Goal: Transaction & Acquisition: Purchase product/service

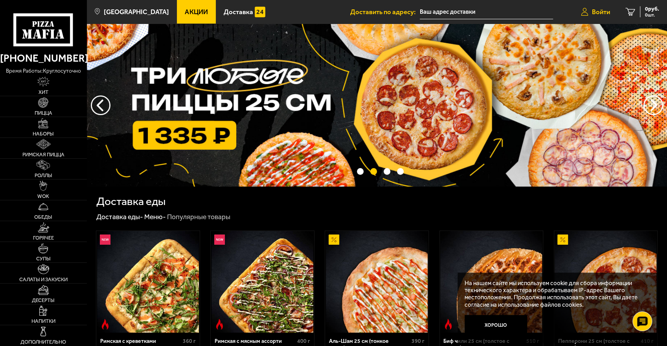
click at [593, 10] on span "Войти" at bounding box center [601, 12] width 18 height 7
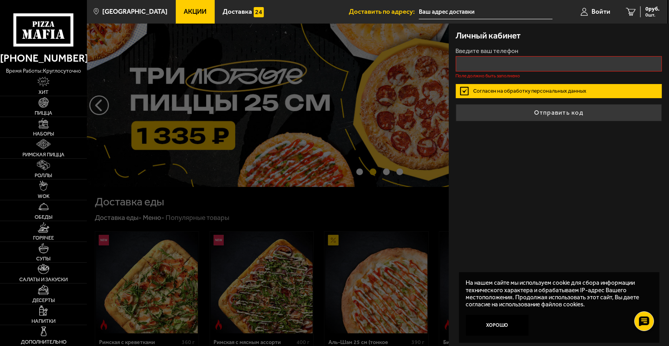
click at [558, 181] on div "Личный кабинет Введите ваш телефон Поле должно быть заполнено Согласен на обраб…" at bounding box center [559, 185] width 220 height 323
drag, startPoint x: 293, startPoint y: 143, endPoint x: 278, endPoint y: 141, distance: 15.9
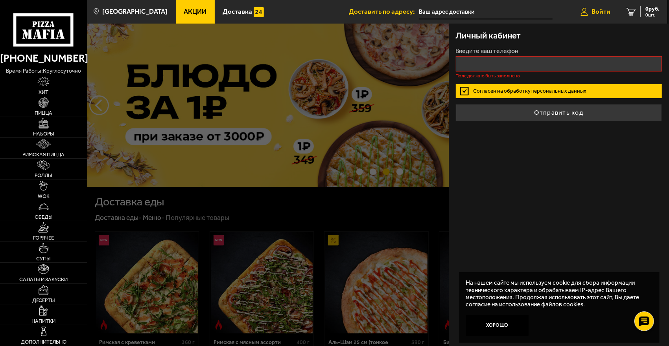
click at [605, 11] on span "Войти" at bounding box center [600, 11] width 19 height 7
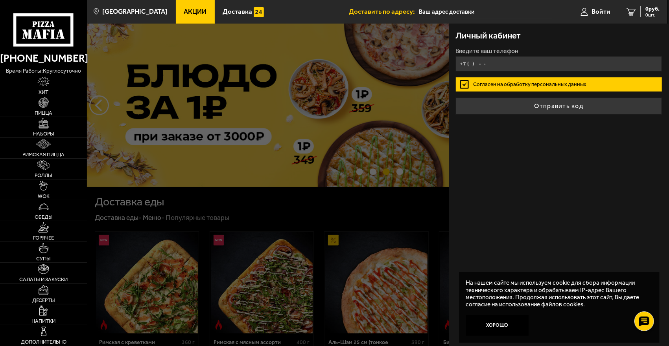
click at [470, 61] on input "+7 ( ) - -" at bounding box center [559, 63] width 206 height 15
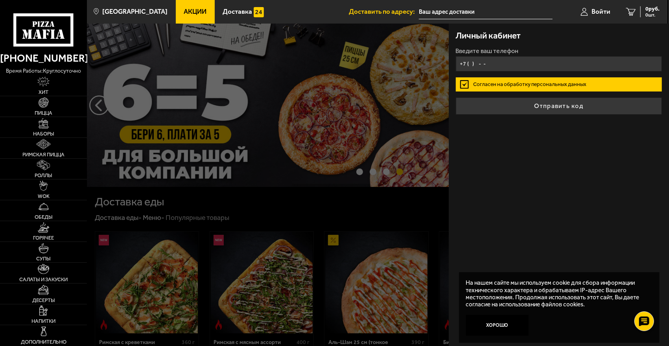
click at [510, 68] on input "+7 ( ) - -" at bounding box center [559, 63] width 206 height 15
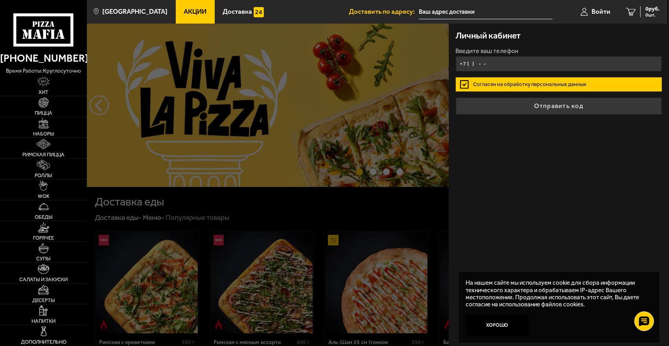
type input "+7 ( ) - -"
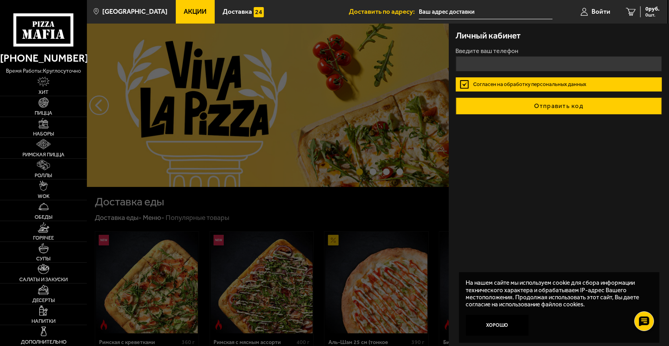
click at [537, 106] on button "Отправить код" at bounding box center [559, 106] width 206 height 17
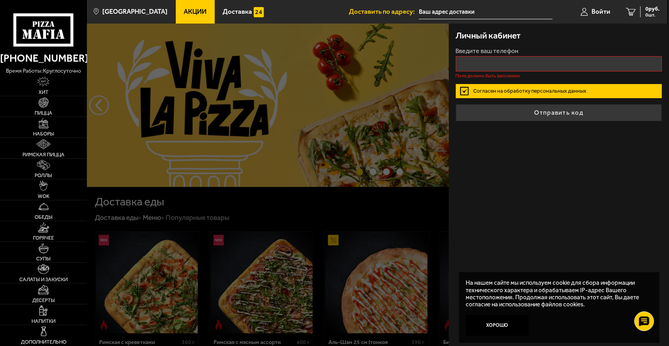
click at [466, 90] on label "Согласен на обработку персональных данных" at bounding box center [559, 91] width 206 height 14
click at [0, 0] on input "Согласен на обработку персональных данных" at bounding box center [0, 0] width 0 height 0
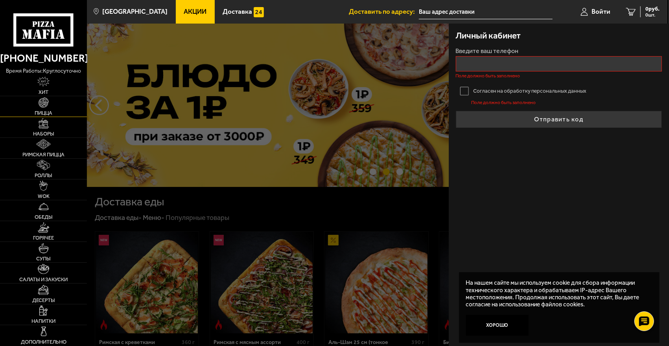
click at [42, 104] on img at bounding box center [44, 103] width 10 height 10
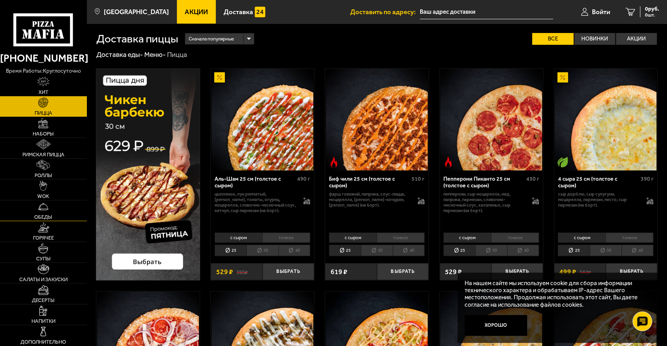
click at [42, 209] on img at bounding box center [43, 207] width 10 height 10
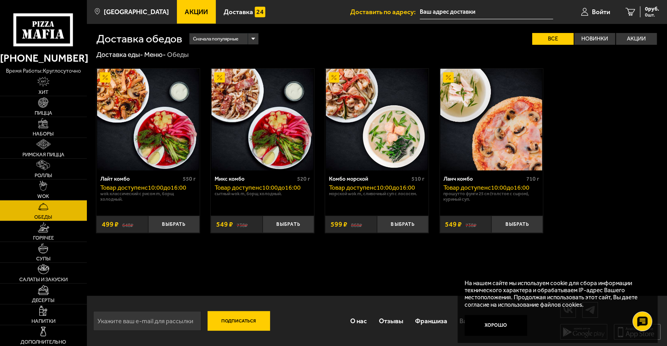
scroll to position [0, 0]
click at [43, 247] on img at bounding box center [43, 248] width 10 height 10
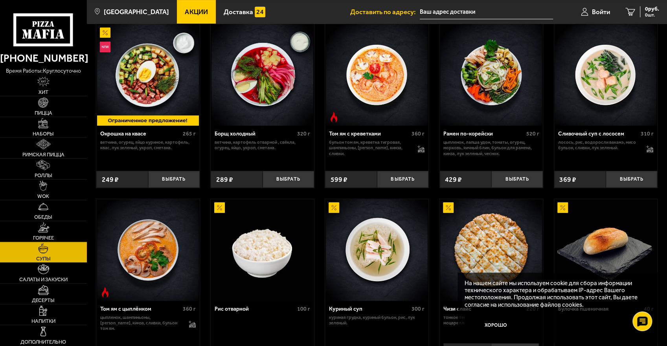
scroll to position [105, 0]
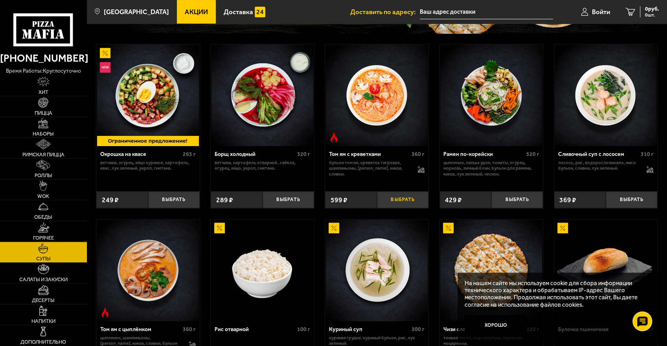
click at [411, 199] on button "Выбрать" at bounding box center [403, 199] width 52 height 17
click at [646, 11] on span "479 руб." at bounding box center [649, 9] width 20 height 6
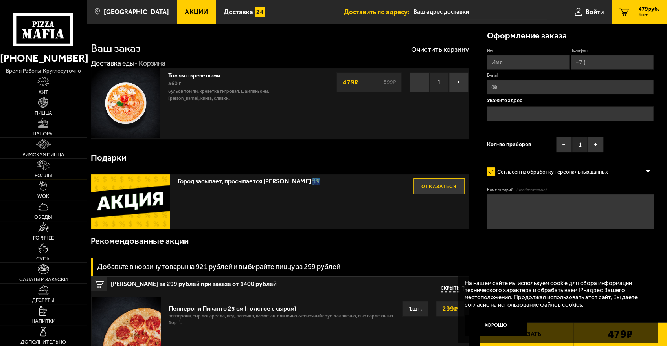
click at [38, 171] on link "Роллы" at bounding box center [43, 169] width 87 height 20
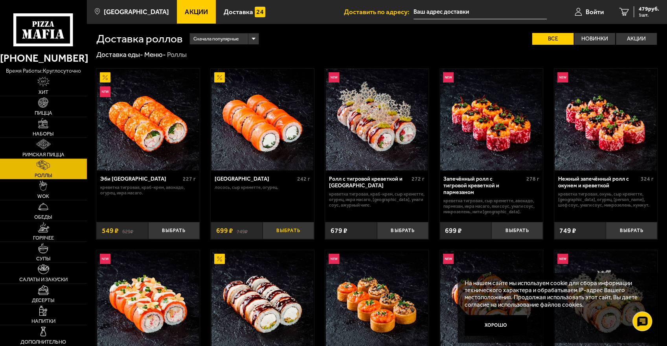
click at [289, 222] on button "Выбрать" at bounding box center [289, 230] width 52 height 17
click at [302, 224] on button "+" at bounding box center [305, 230] width 17 height 17
click at [41, 108] on img at bounding box center [43, 103] width 10 height 10
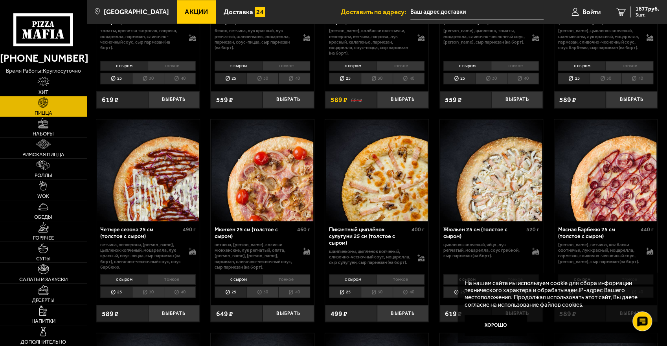
scroll to position [865, 0]
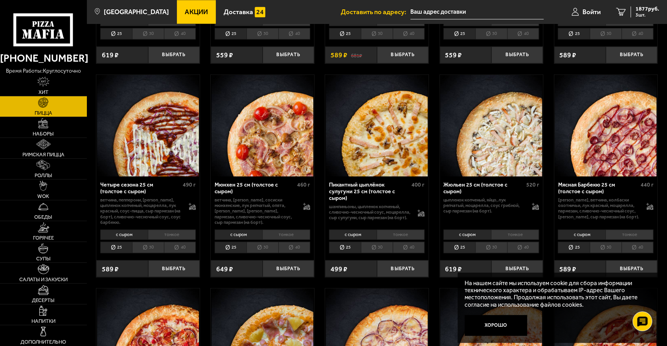
click at [162, 237] on li "тонкое" at bounding box center [172, 235] width 48 height 10
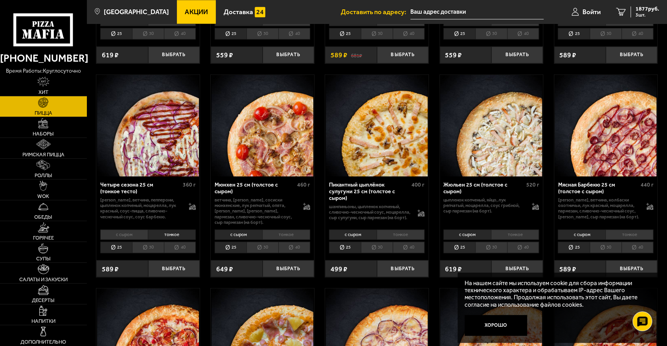
click at [186, 248] on li "40" at bounding box center [180, 247] width 32 height 11
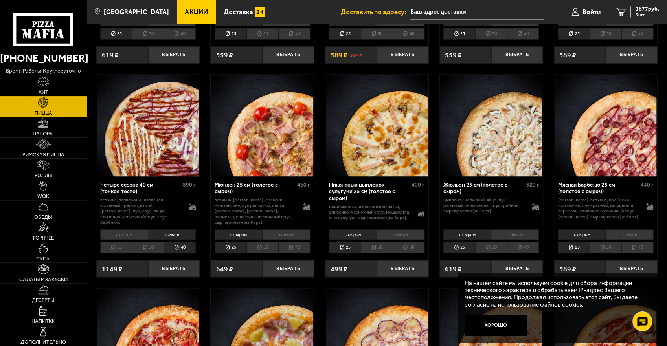
click at [40, 189] on img at bounding box center [43, 186] width 8 height 10
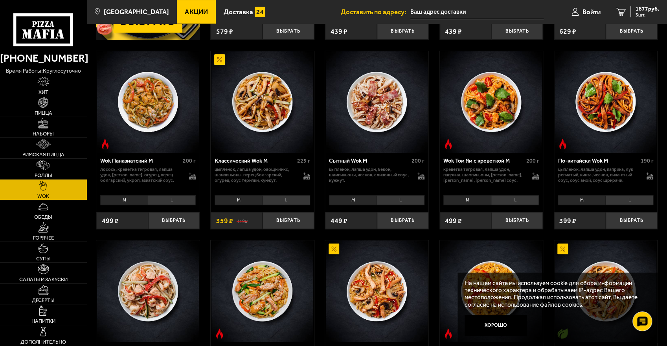
scroll to position [236, 0]
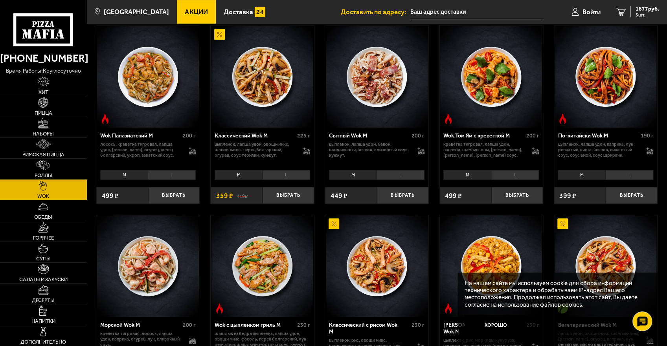
click at [279, 181] on div "[PERSON_NAME]" at bounding box center [262, 174] width 103 height 14
click at [282, 178] on li "L" at bounding box center [286, 175] width 48 height 10
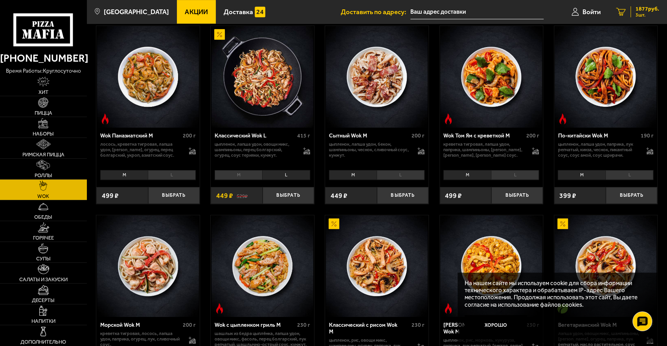
click at [647, 14] on span "3 шт." at bounding box center [648, 15] width 24 height 5
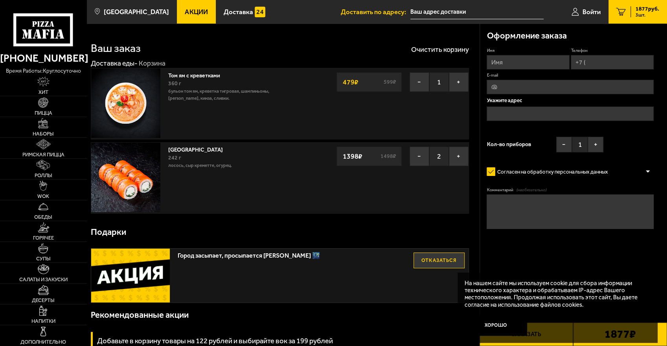
click at [193, 151] on link "[GEOGRAPHIC_DATA]" at bounding box center [199, 149] width 62 height 9
click at [127, 177] on img at bounding box center [126, 178] width 70 height 70
click at [199, 149] on link "[GEOGRAPHIC_DATA]" at bounding box center [199, 149] width 62 height 9
drag, startPoint x: 191, startPoint y: 151, endPoint x: 182, endPoint y: 149, distance: 8.9
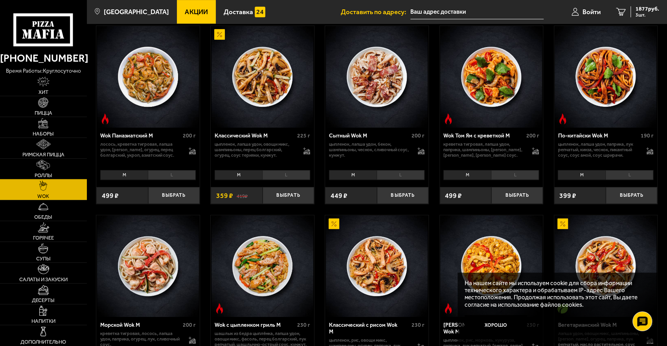
click at [42, 164] on img at bounding box center [43, 165] width 13 height 10
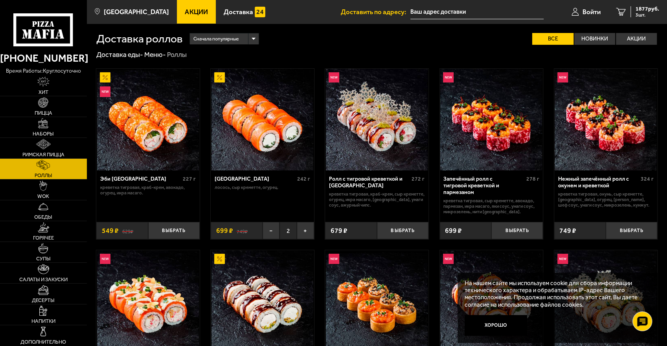
click at [266, 138] on img at bounding box center [263, 120] width 102 height 102
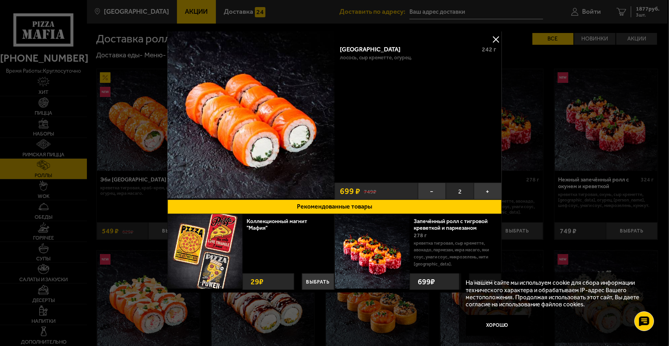
click at [495, 39] on button at bounding box center [496, 39] width 12 height 12
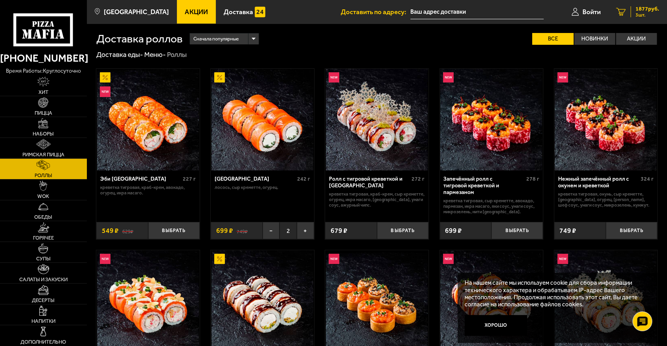
click at [645, 13] on span "3 шт." at bounding box center [648, 15] width 24 height 5
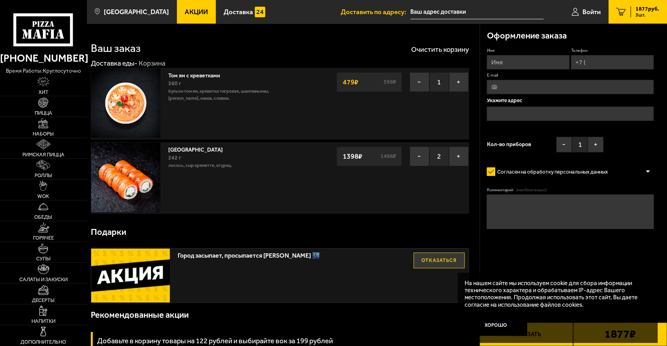
click at [127, 101] on img at bounding box center [126, 103] width 70 height 70
click at [212, 75] on link "Том ям с креветками" at bounding box center [197, 74] width 59 height 9
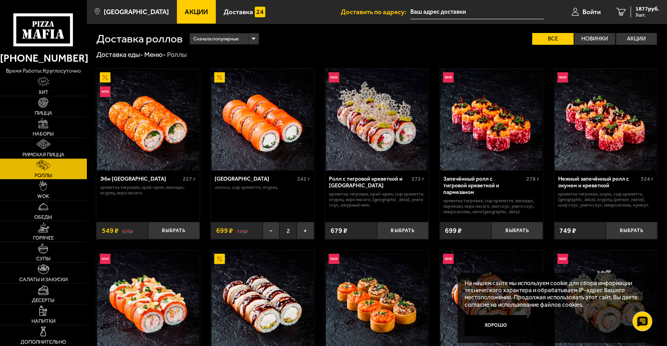
drag, startPoint x: 341, startPoint y: 149, endPoint x: 332, endPoint y: 155, distance: 10.4
click at [648, 17] on link "3 1877 руб. 3 шт." at bounding box center [638, 12] width 59 height 24
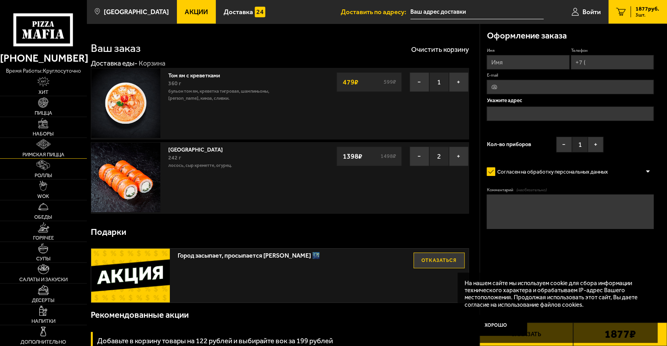
click at [46, 144] on img at bounding box center [43, 144] width 15 height 10
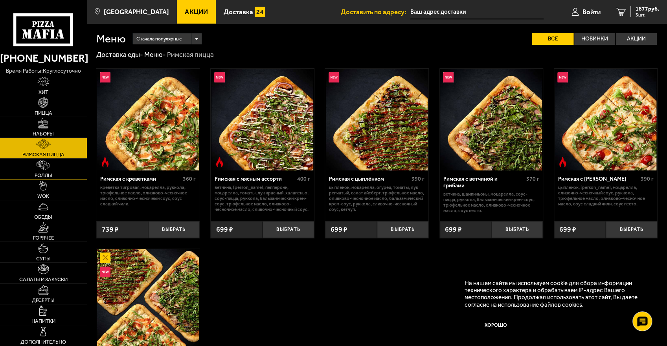
click at [47, 164] on img at bounding box center [43, 165] width 13 height 10
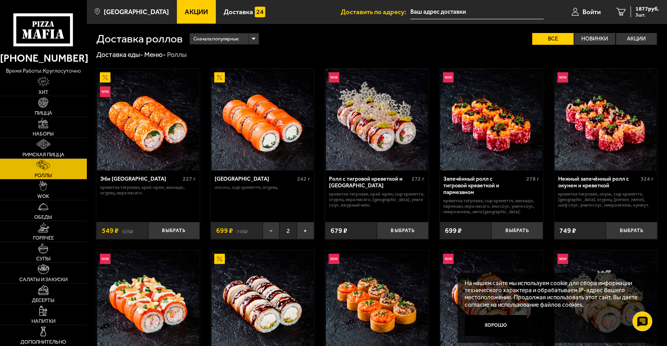
click at [503, 322] on button "Хорошо" at bounding box center [496, 325] width 63 height 21
